Goal: Information Seeking & Learning: Learn about a topic

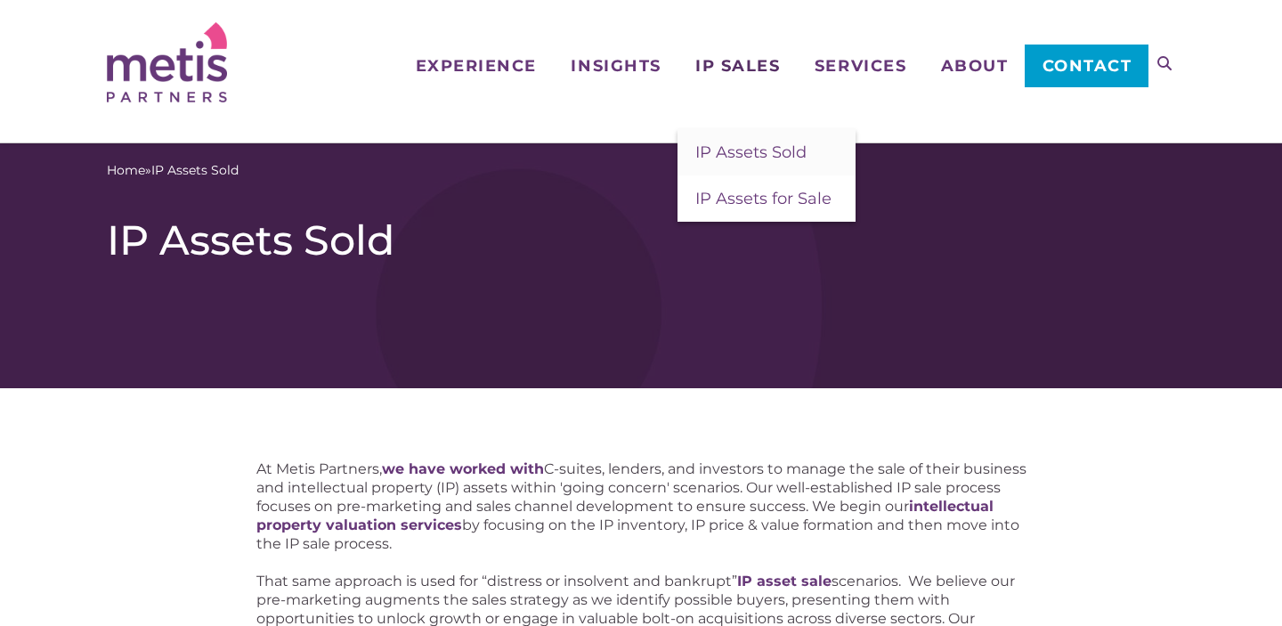
click at [735, 63] on span "IP Sales" at bounding box center [737, 66] width 85 height 16
click at [739, 200] on span "IP Assets for Sale" at bounding box center [763, 199] width 136 height 20
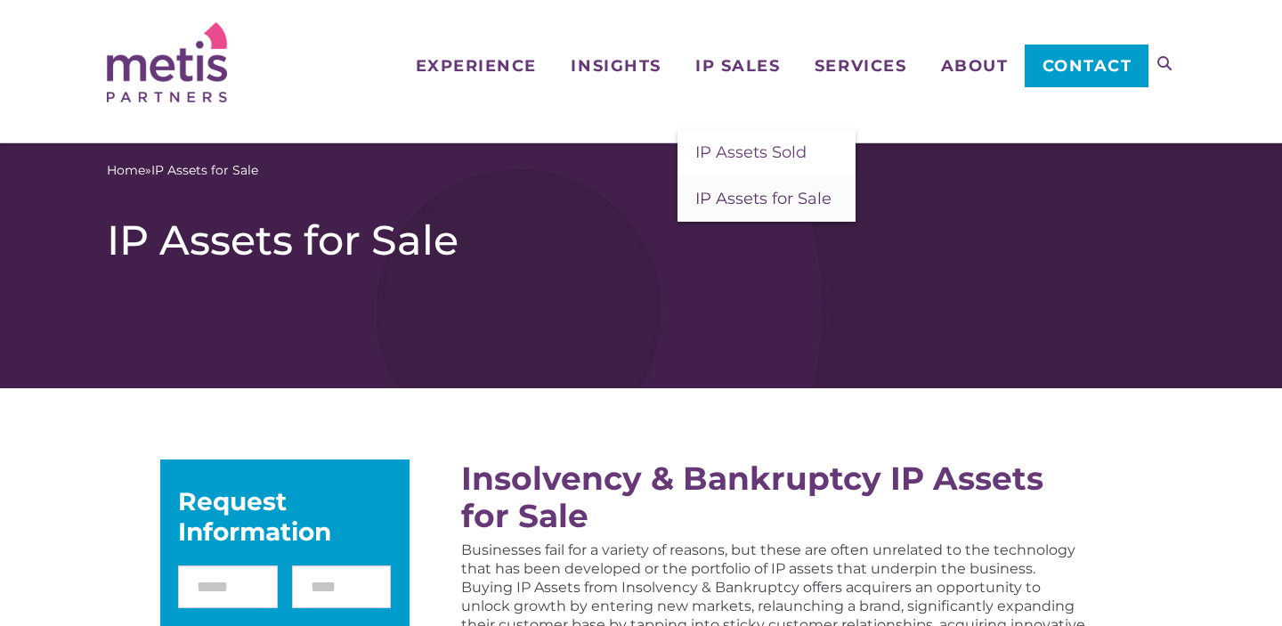
click at [741, 202] on span "IP Assets for Sale" at bounding box center [763, 199] width 136 height 20
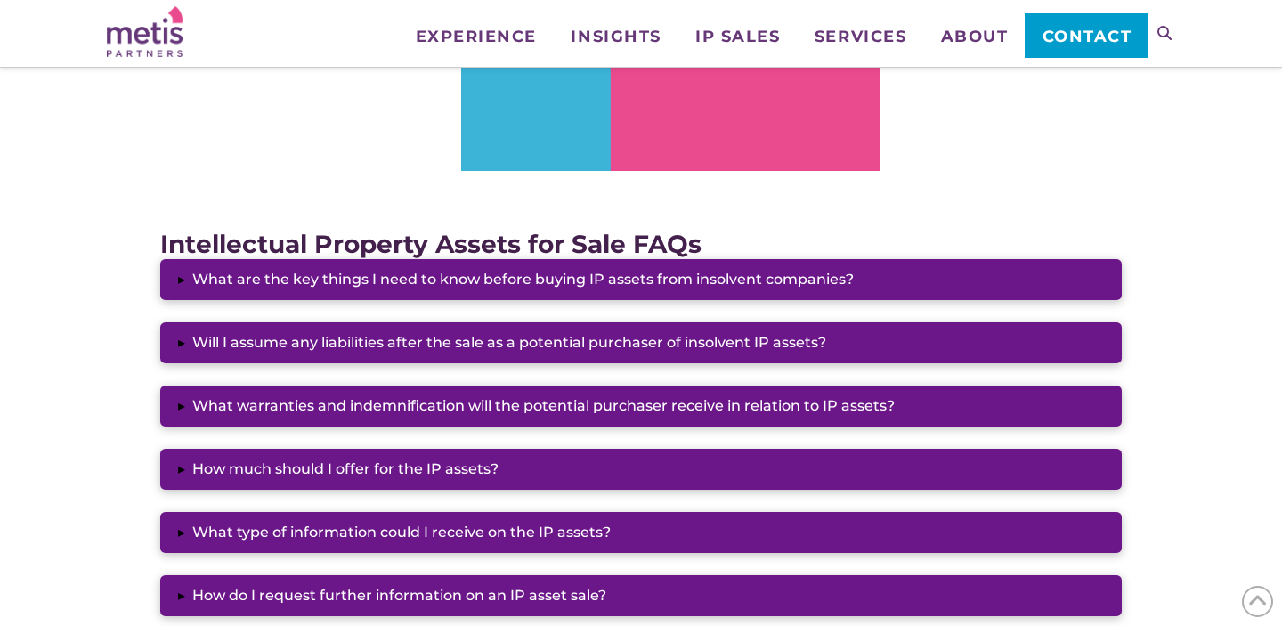
scroll to position [1339, 0]
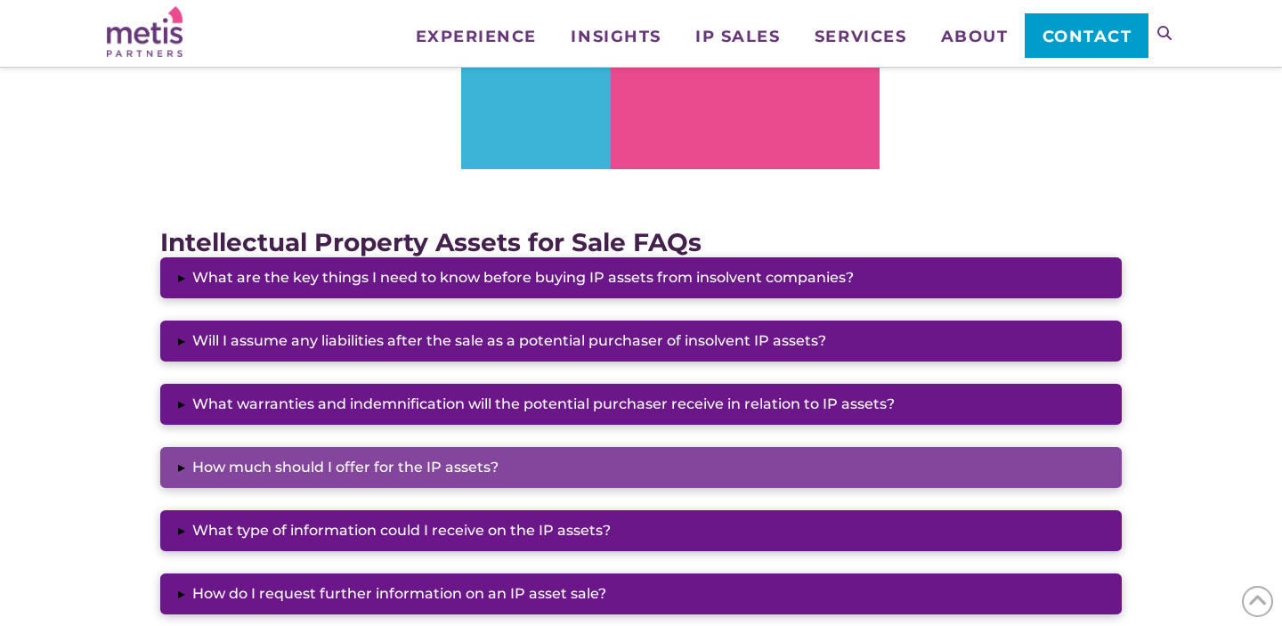
click at [263, 456] on button "▸ How much should I offer for the IP assets?" at bounding box center [640, 467] width 961 height 41
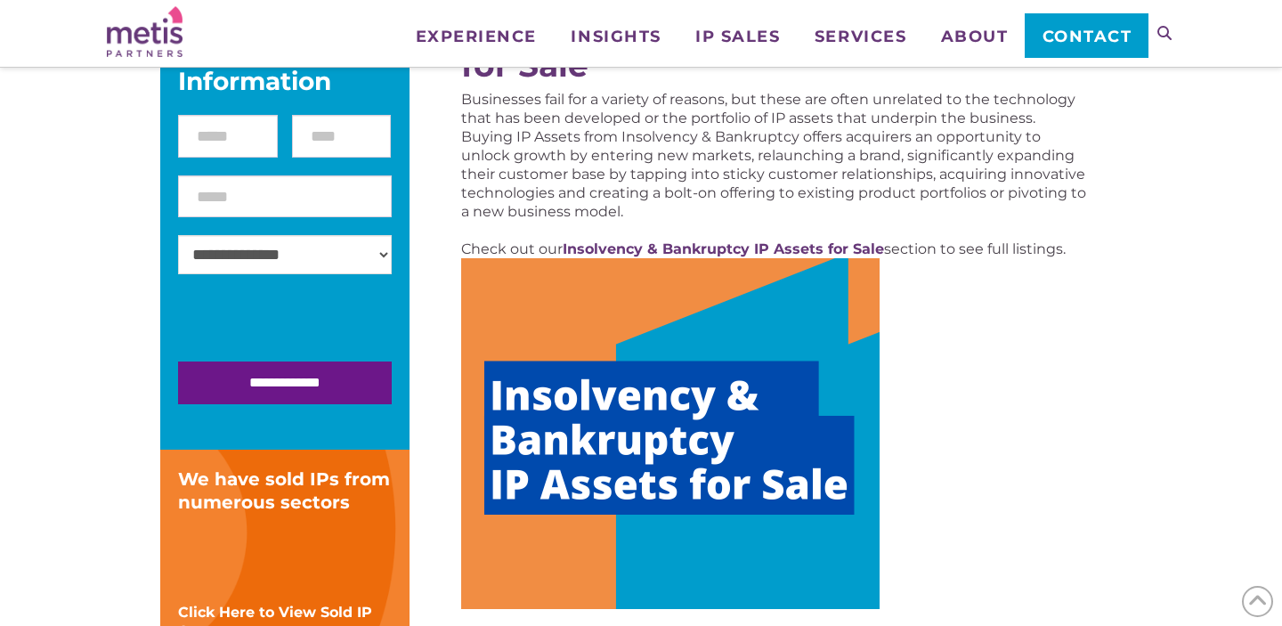
scroll to position [308, 0]
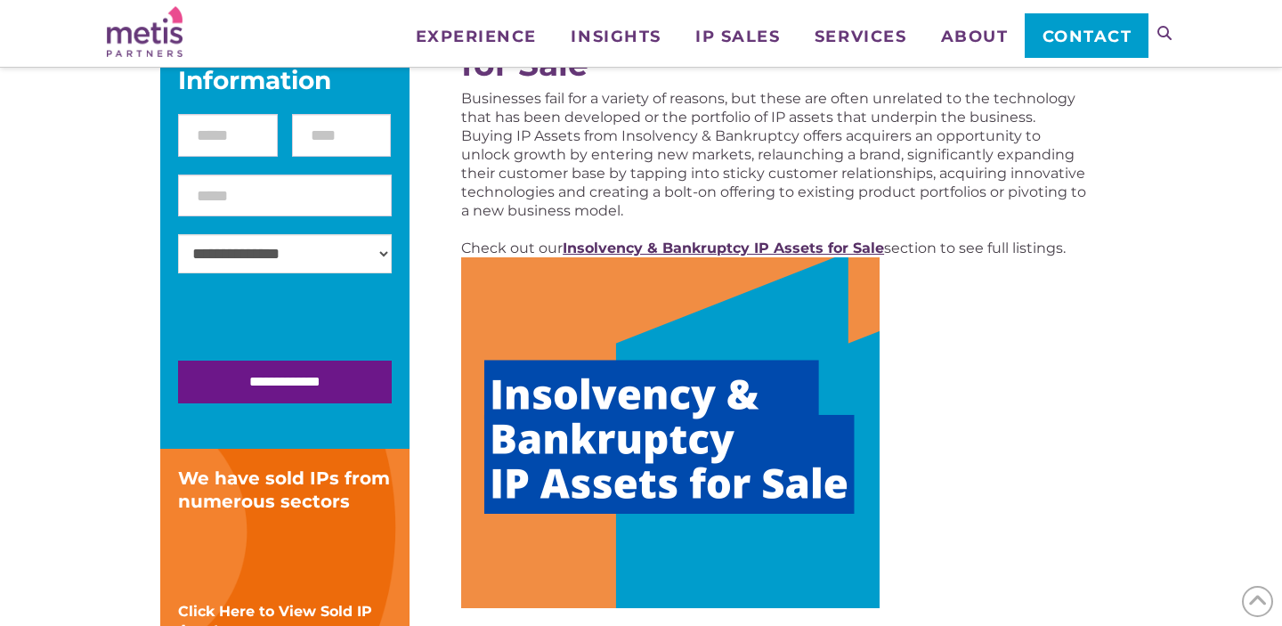
click at [738, 244] on strong "Insolvency & Bankruptcy IP Assets for Sale" at bounding box center [723, 247] width 321 height 17
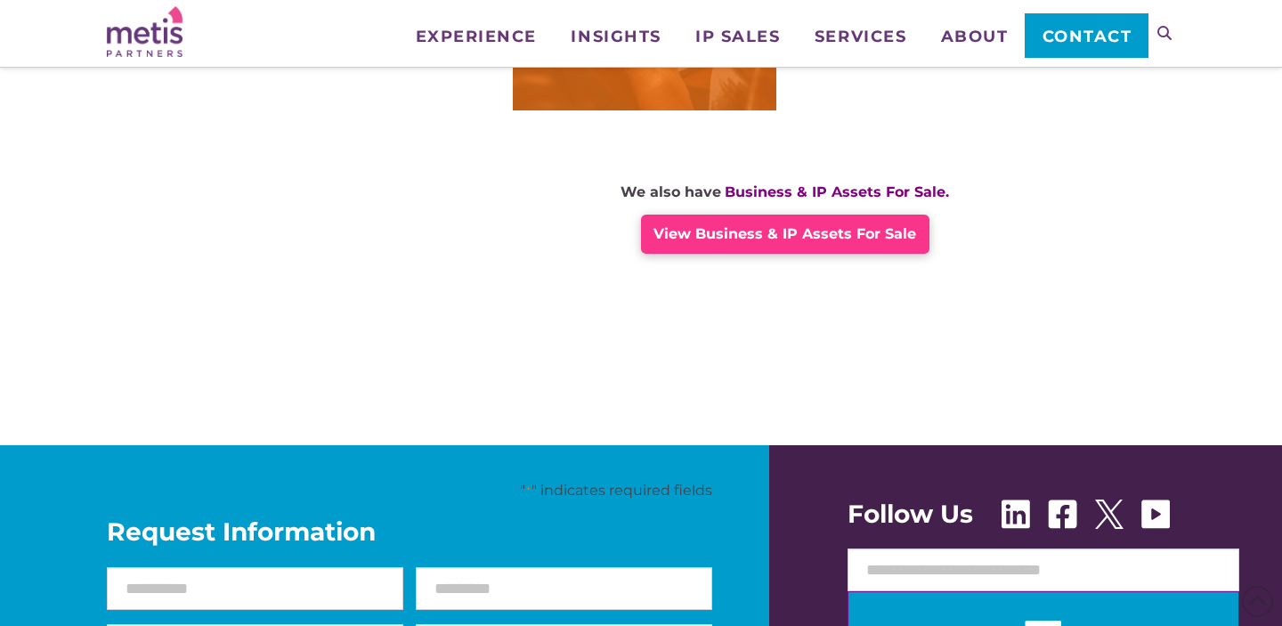
scroll to position [1567, 0]
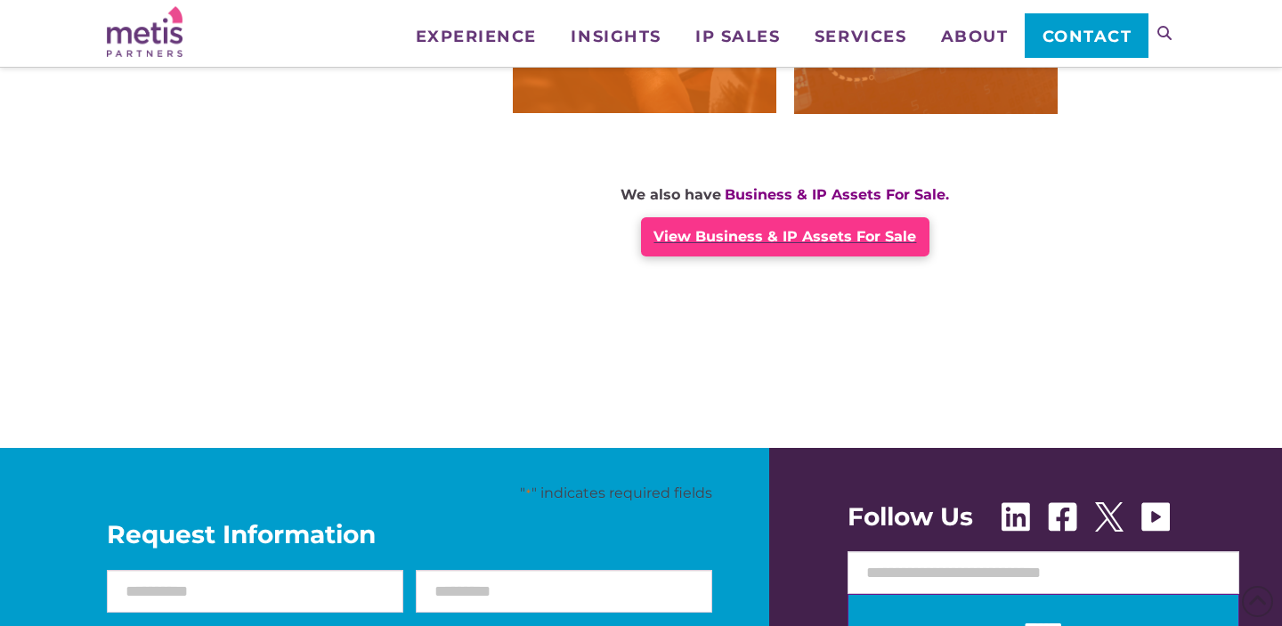
click at [725, 242] on span "View Business & IP Assets For Sale" at bounding box center [784, 236] width 263 height 17
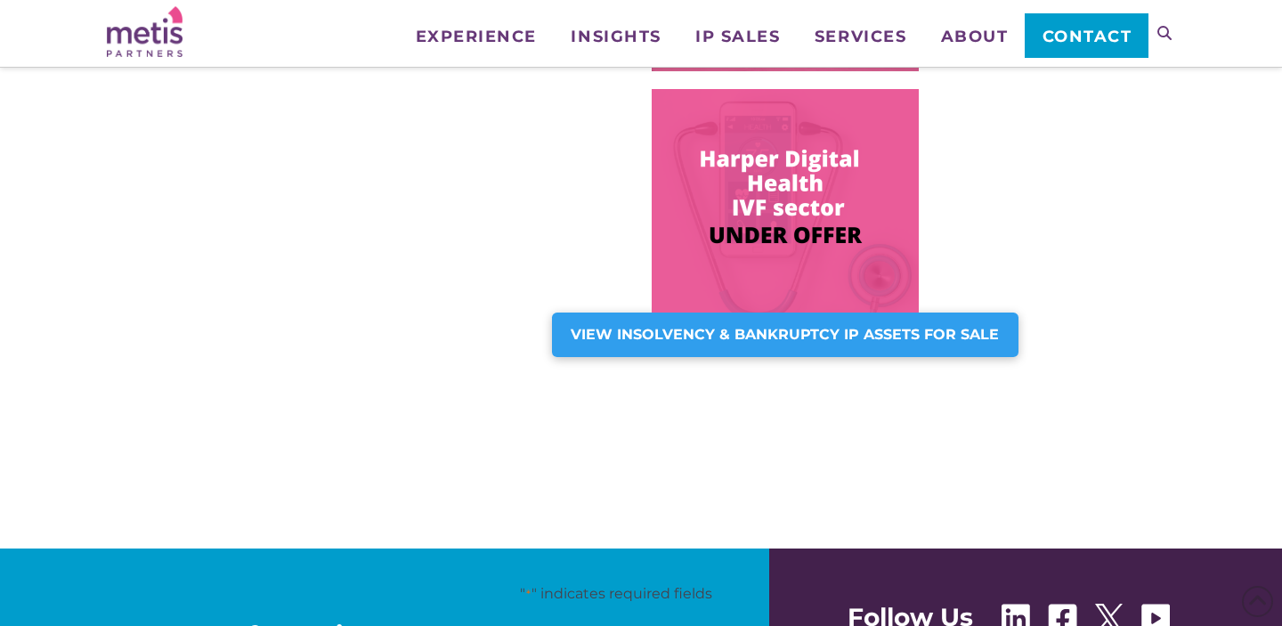
scroll to position [1516, 0]
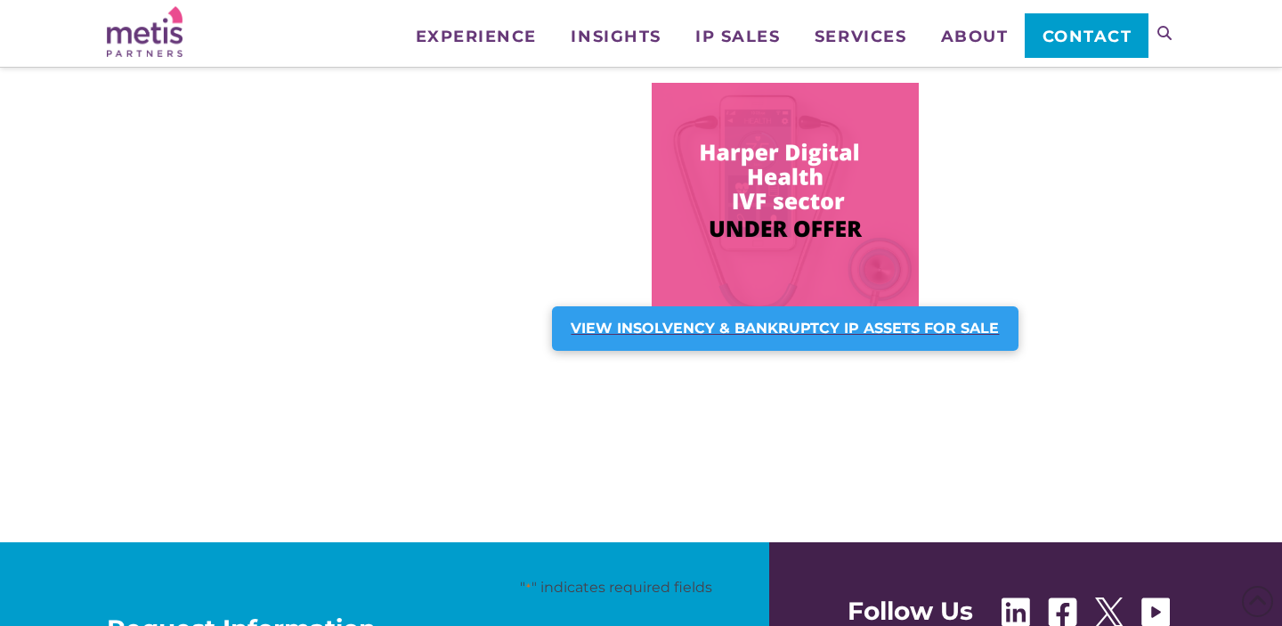
click at [720, 335] on strong "VIEW INSOLVENCY & BANKRUPTCY IP ASSETS FOR SALE" at bounding box center [785, 328] width 428 height 17
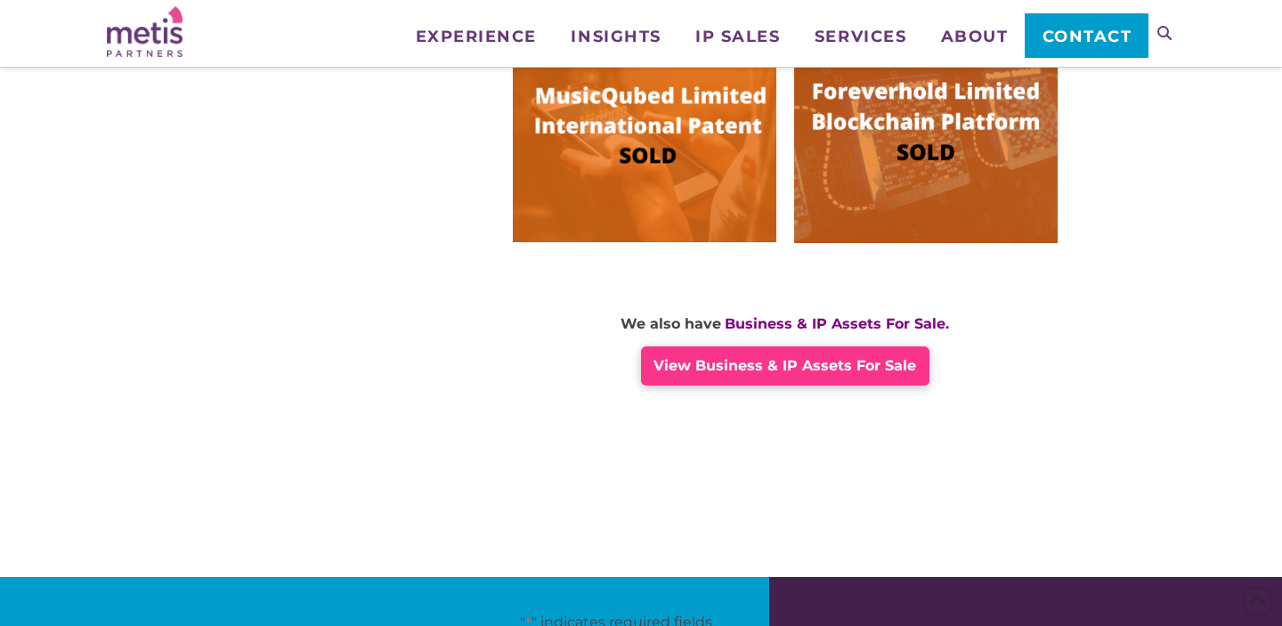
scroll to position [1441, 0]
